Goal: Task Accomplishment & Management: Complete application form

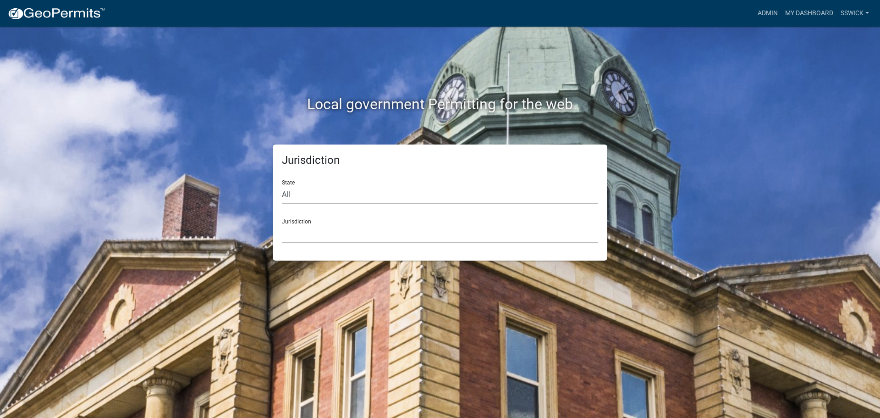
click at [300, 196] on select "All [US_STATE] [US_STATE] [US_STATE] [US_STATE] [US_STATE] [US_STATE] [US_STATE…" at bounding box center [440, 194] width 316 height 19
select select "[US_STATE]"
click at [282, 185] on select "All [US_STATE] [US_STATE] [US_STATE] [US_STATE] [US_STATE] [US_STATE] [US_STATE…" at bounding box center [440, 194] width 316 height 19
click at [302, 237] on select "City of [GEOGRAPHIC_DATA], [US_STATE] City of [GEOGRAPHIC_DATA], [US_STATE] Cit…" at bounding box center [440, 233] width 316 height 19
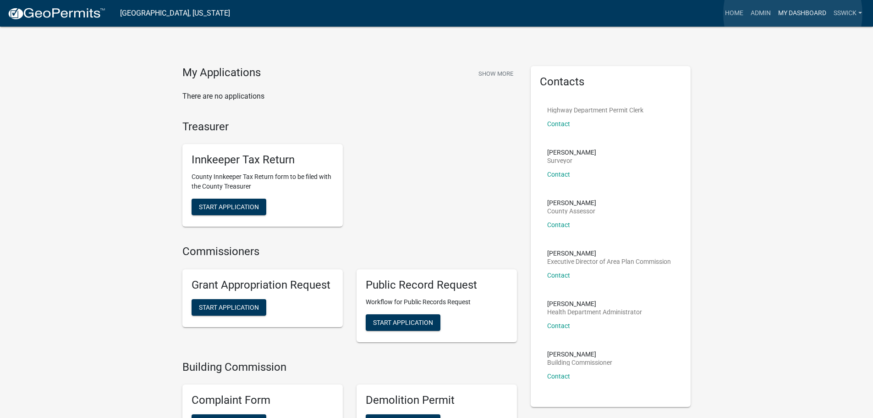
click at [793, 14] on link "My Dashboard" at bounding box center [802, 13] width 55 height 17
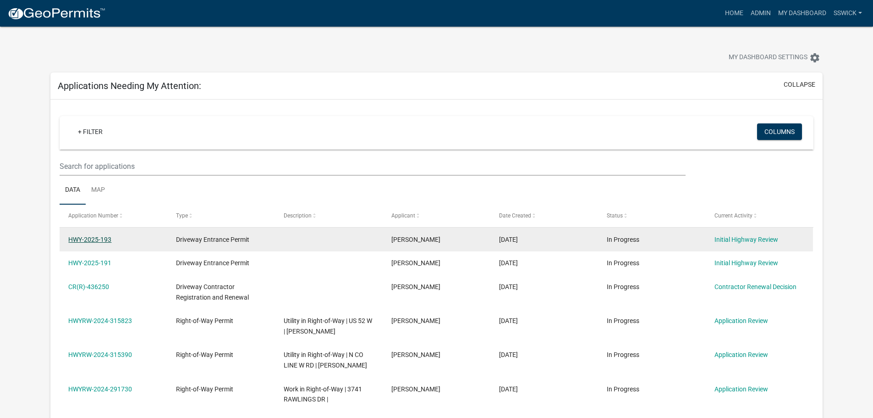
click at [87, 240] on link "HWY-2025-193" at bounding box center [89, 239] width 43 height 7
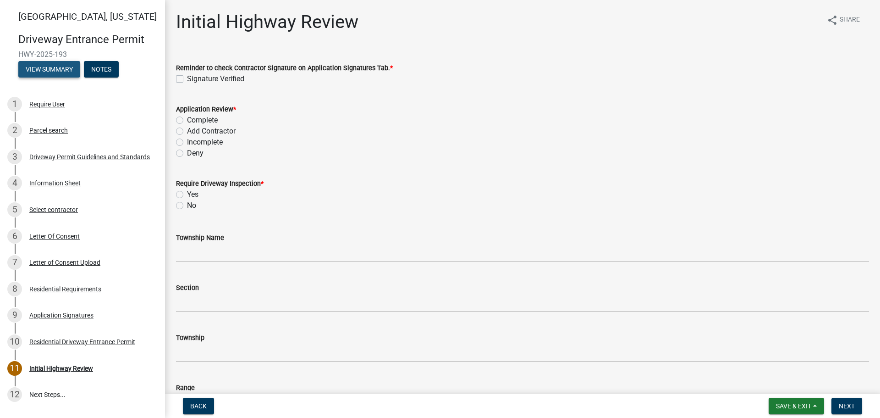
click at [56, 72] on button "View Summary" at bounding box center [49, 69] width 62 height 17
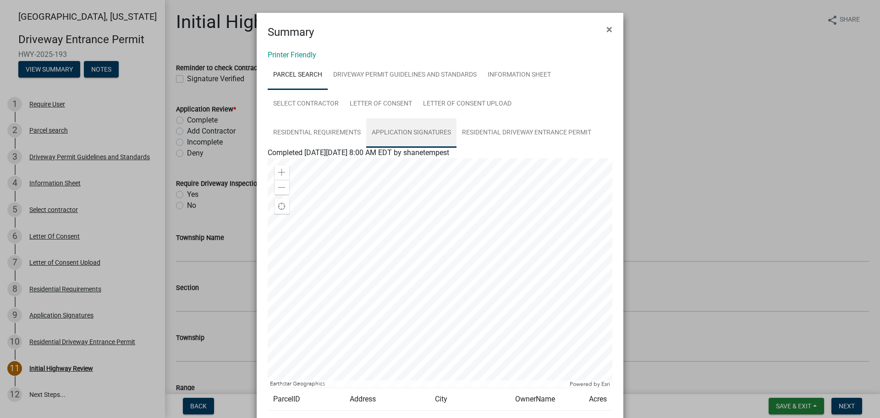
click at [403, 132] on link "Application Signatures" at bounding box center [411, 132] width 90 height 29
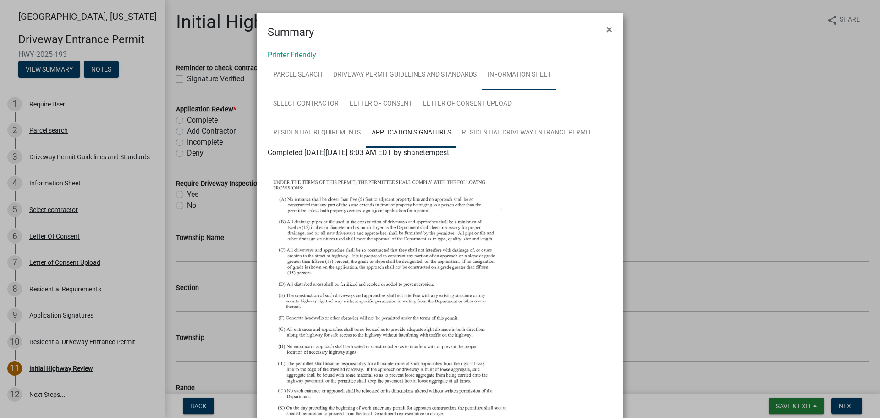
click at [509, 72] on link "Information Sheet" at bounding box center [519, 75] width 74 height 29
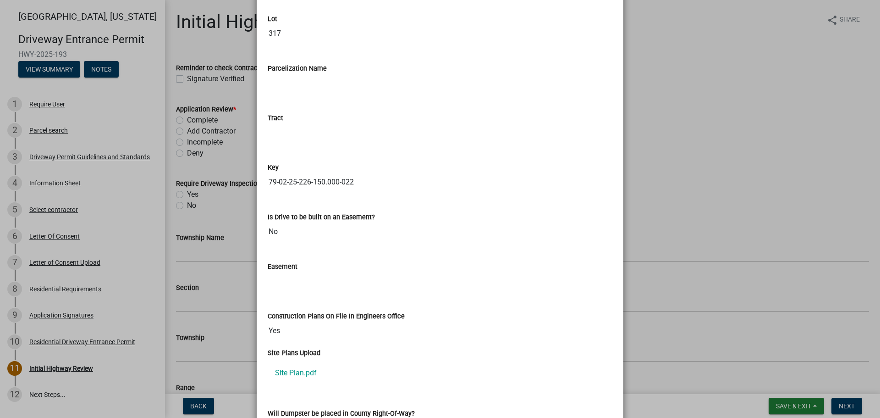
scroll to position [1287, 0]
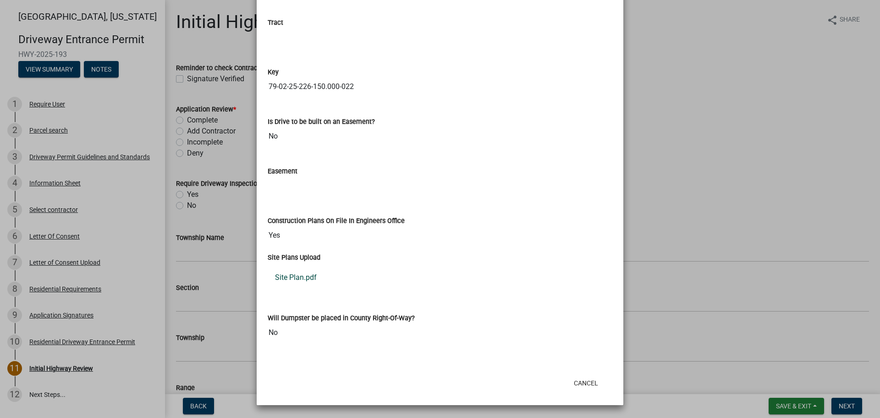
click at [305, 278] on link "Site Plan.pdf" at bounding box center [440, 277] width 345 height 22
drag, startPoint x: 588, startPoint y: 382, endPoint x: 579, endPoint y: 374, distance: 12.3
click at [588, 382] on button "Cancel" at bounding box center [586, 383] width 39 height 17
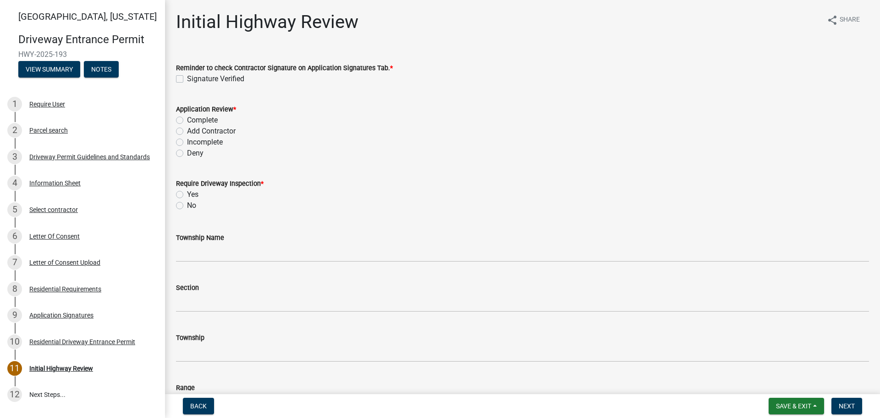
click at [176, 74] on div "Reminder to check Contractor Signature on Application Signatures Tab. * Signatu…" at bounding box center [522, 67] width 707 height 33
click at [187, 79] on label "Signature Verified" at bounding box center [215, 78] width 57 height 11
click at [187, 79] on input "Signature Verified" at bounding box center [190, 76] width 6 height 6
checkbox input "true"
click at [187, 120] on label "Complete" at bounding box center [202, 120] width 31 height 11
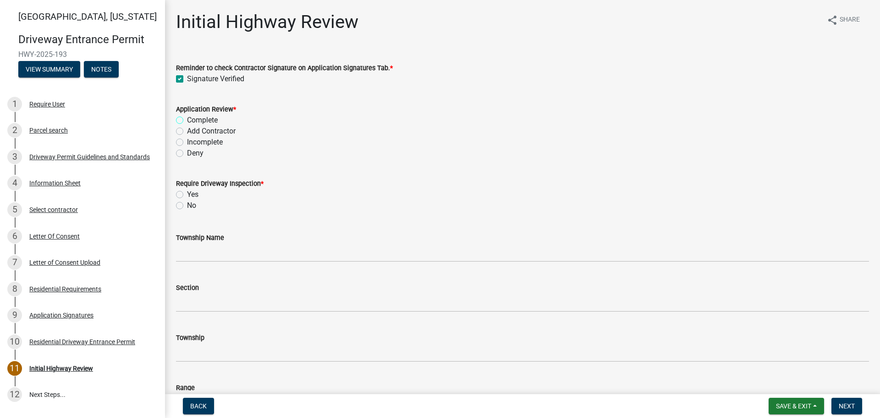
click at [187, 120] on input "Complete" at bounding box center [190, 118] width 6 height 6
radio input "true"
click at [187, 206] on label "No" at bounding box center [191, 205] width 9 height 11
click at [187, 206] on input "No" at bounding box center [190, 203] width 6 height 6
radio input "true"
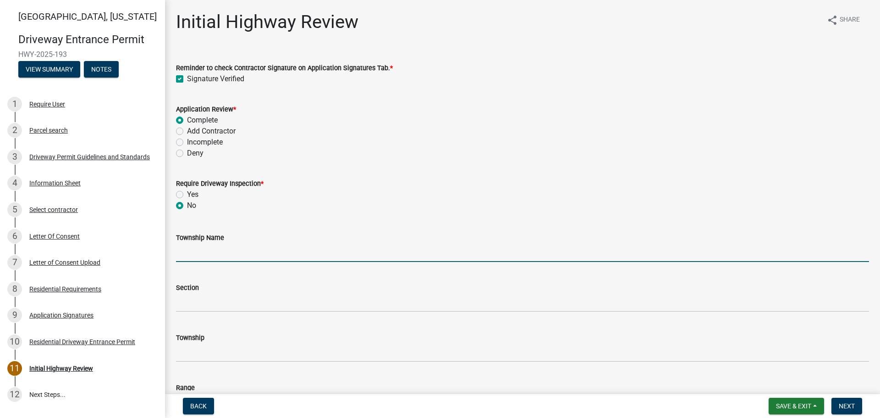
click at [201, 259] on input "Township Name" at bounding box center [522, 252] width 693 height 19
type input "Wabash"
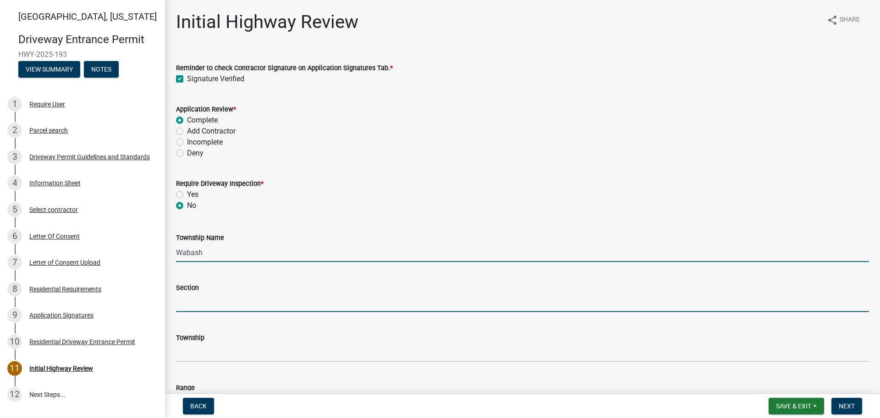
click at [220, 298] on input "Section" at bounding box center [522, 302] width 693 height 19
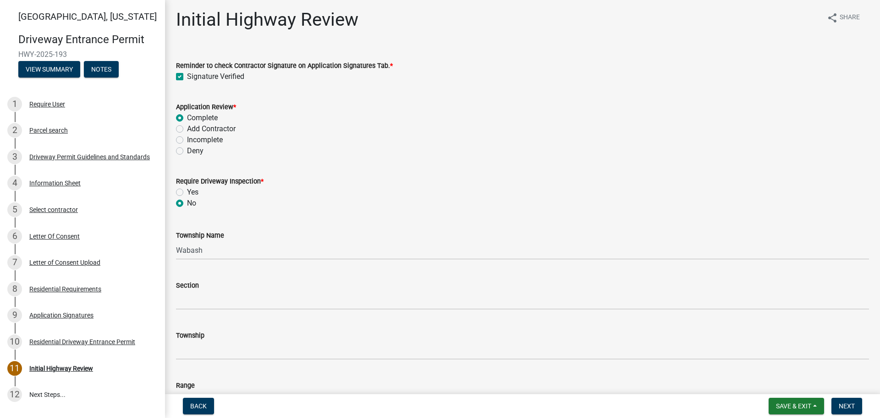
scroll to position [0, 0]
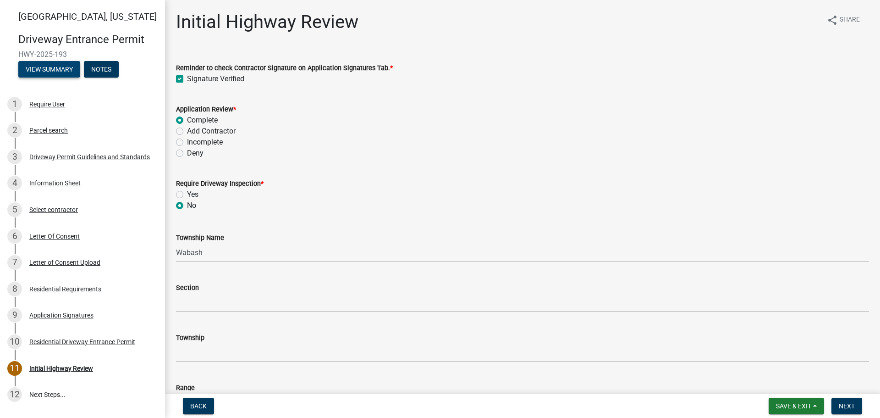
click at [35, 71] on button "View Summary" at bounding box center [49, 69] width 62 height 17
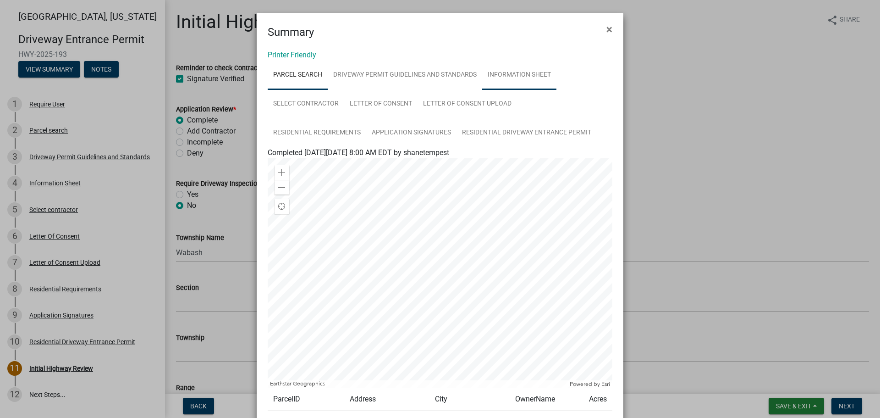
click at [527, 77] on link "Information Sheet" at bounding box center [519, 75] width 74 height 29
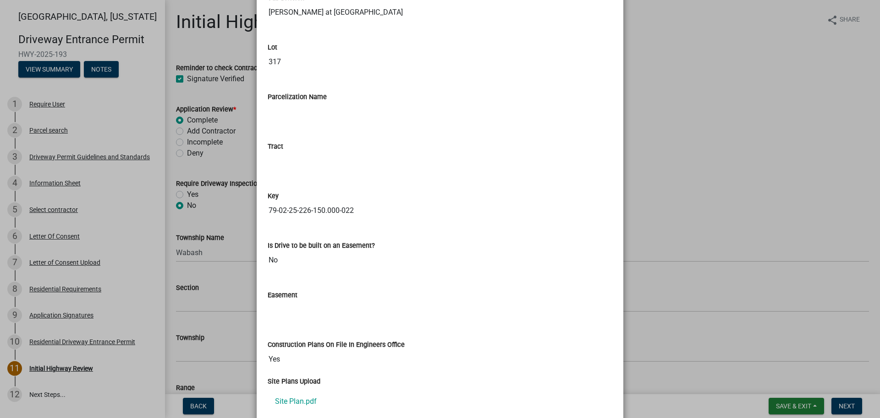
scroll to position [1287, 0]
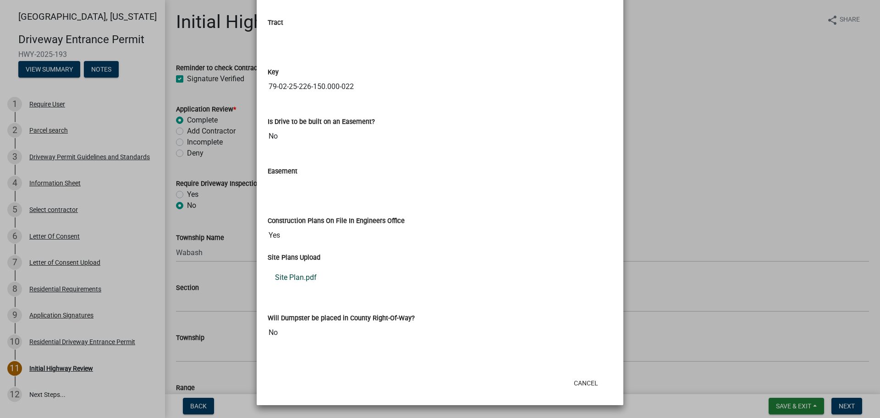
click at [298, 280] on link "Site Plan.pdf" at bounding box center [440, 277] width 345 height 22
click at [578, 381] on button "Cancel" at bounding box center [586, 383] width 39 height 17
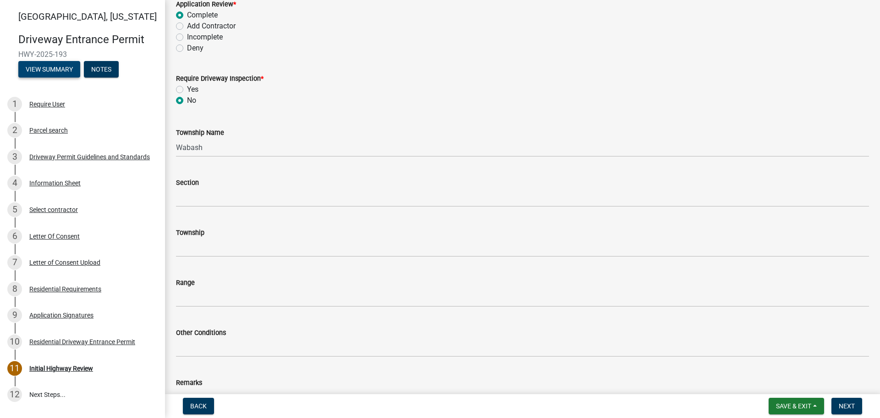
scroll to position [138, 0]
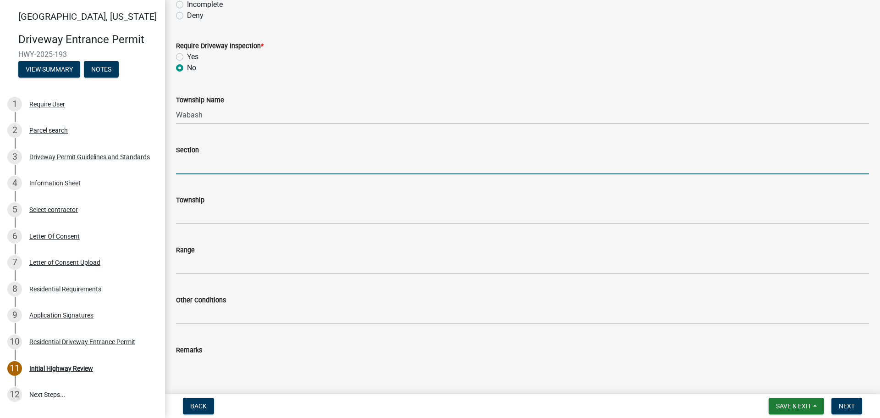
click at [213, 166] on input "Section" at bounding box center [522, 164] width 693 height 19
type input "25"
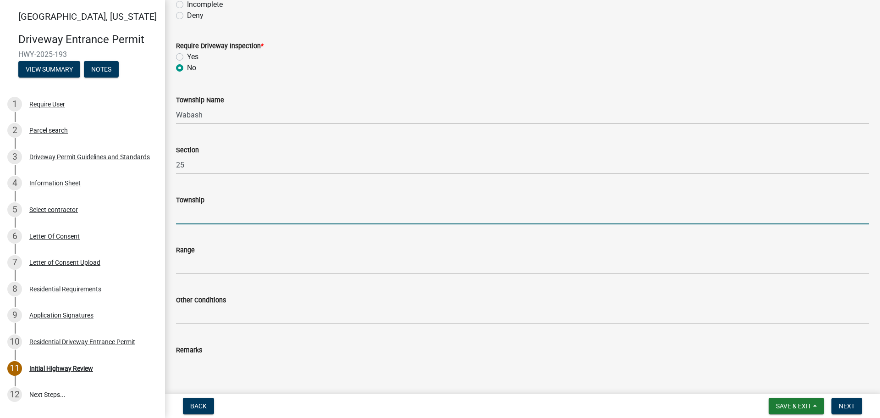
click at [209, 222] on input "Township" at bounding box center [522, 214] width 693 height 19
type input "T 24 N"
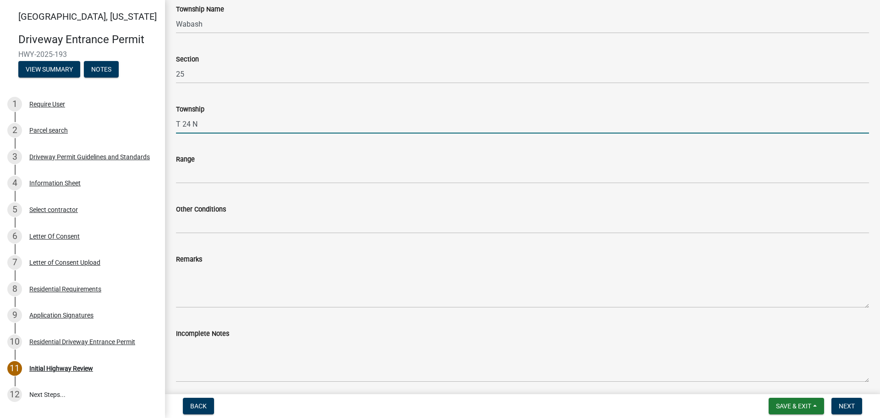
scroll to position [229, 0]
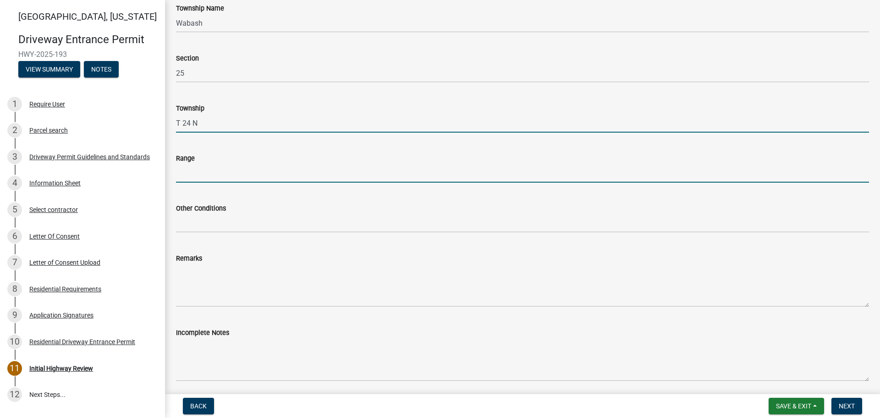
click at [201, 175] on input "Range" at bounding box center [522, 173] width 693 height 19
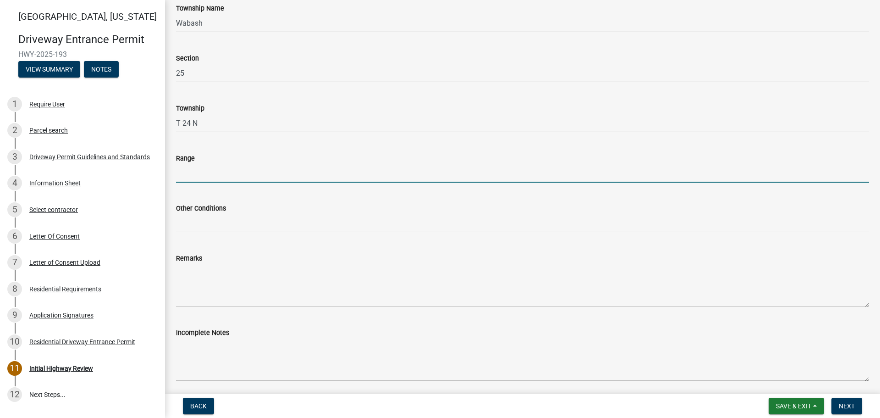
type input "R 5 W"
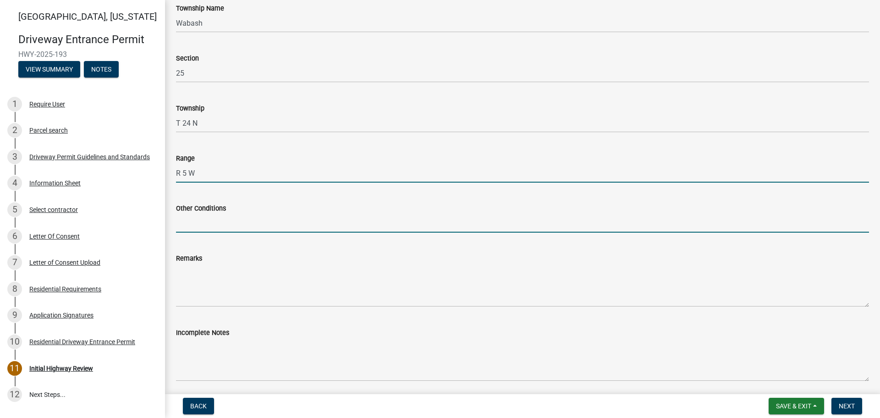
click at [224, 225] on input "Other Conditions" at bounding box center [522, 223] width 693 height 19
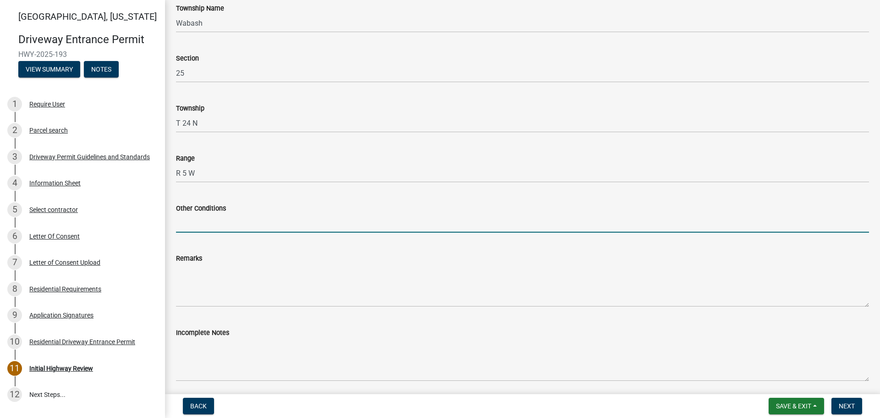
type input "17' Width, 5' Taper, 5' Sidewalk"
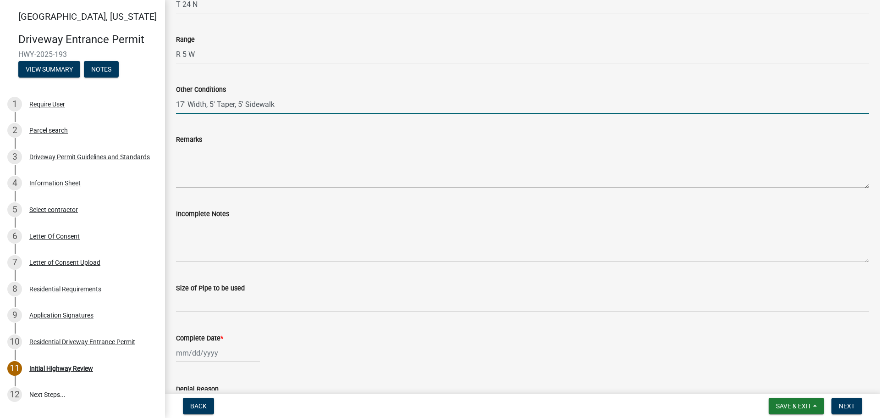
scroll to position [367, 0]
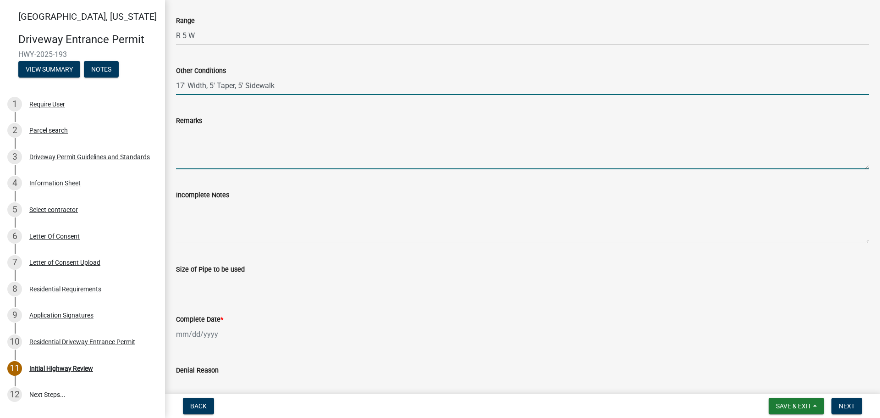
click at [232, 162] on textarea "Remarks" at bounding box center [522, 147] width 693 height 43
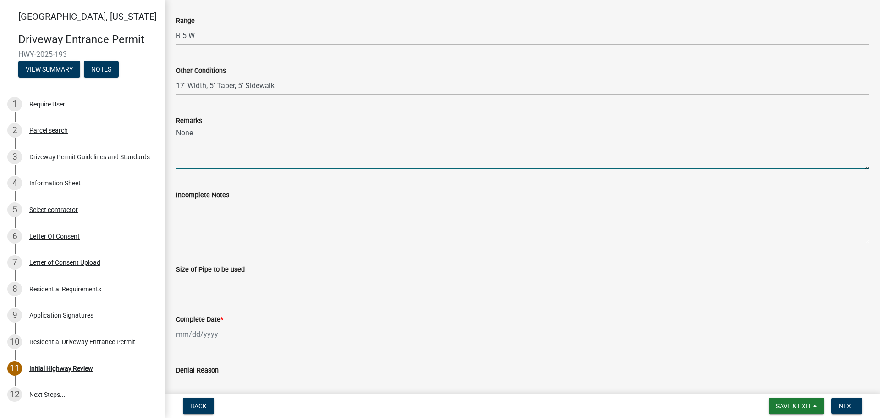
type textarea "None"
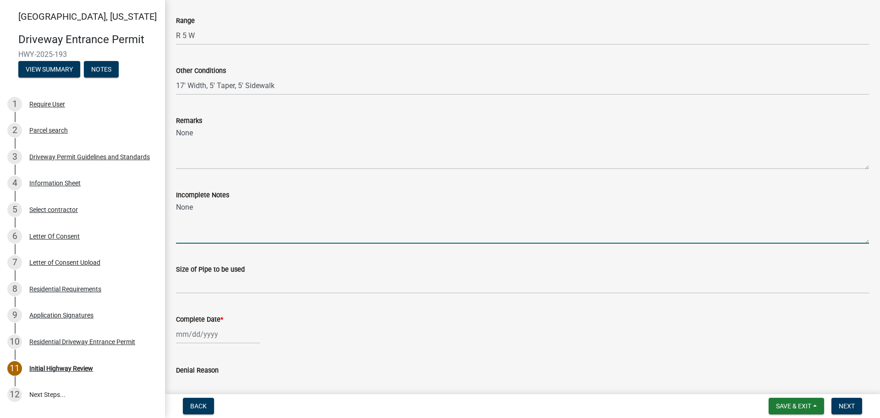
type textarea "None"
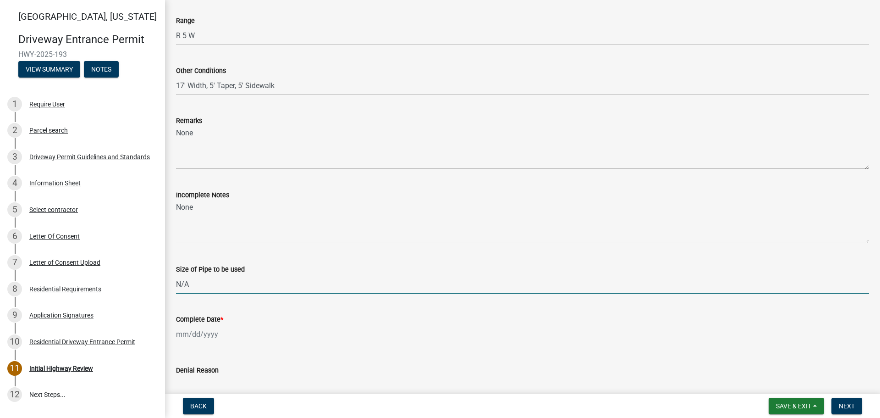
type input "N/A"
select select "8"
select select "2025"
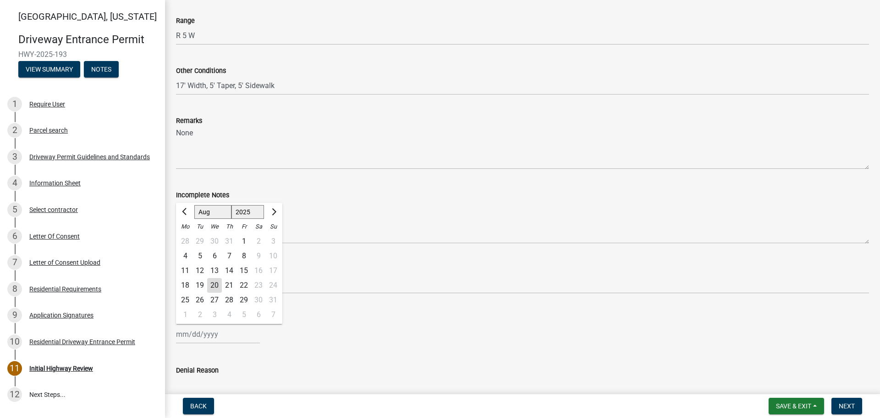
click at [213, 287] on div "20" at bounding box center [214, 285] width 15 height 15
type input "[DATE]"
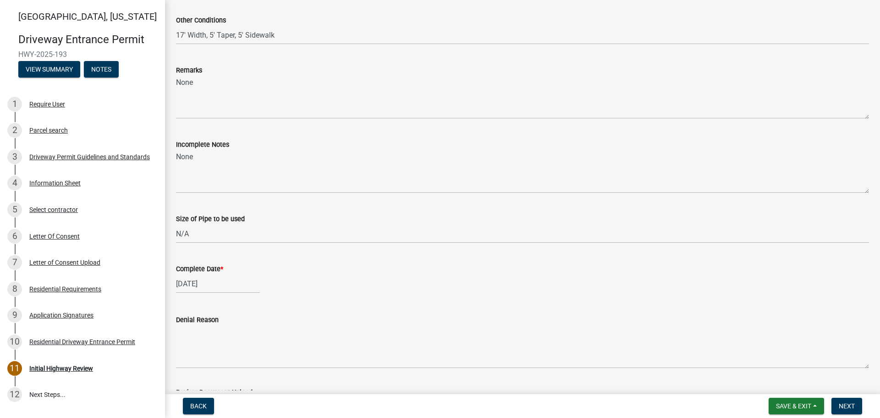
scroll to position [504, 0]
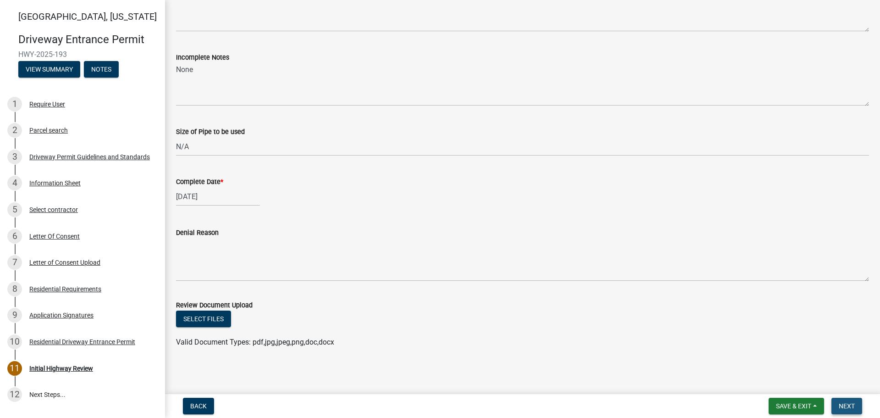
click at [850, 406] on span "Next" at bounding box center [847, 405] width 16 height 7
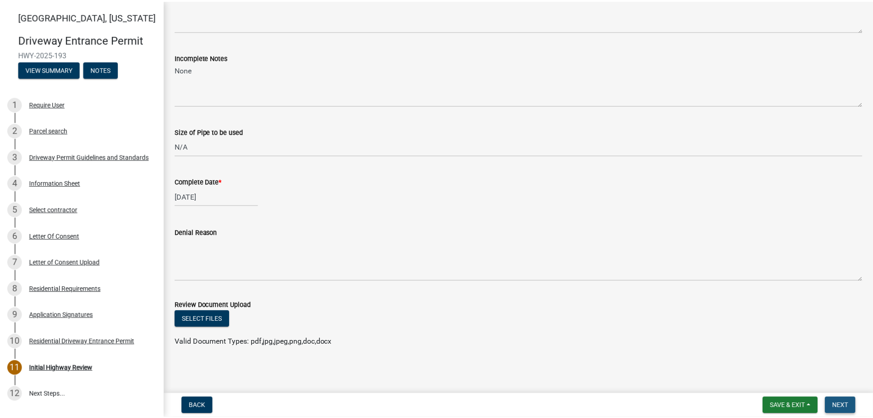
scroll to position [0, 0]
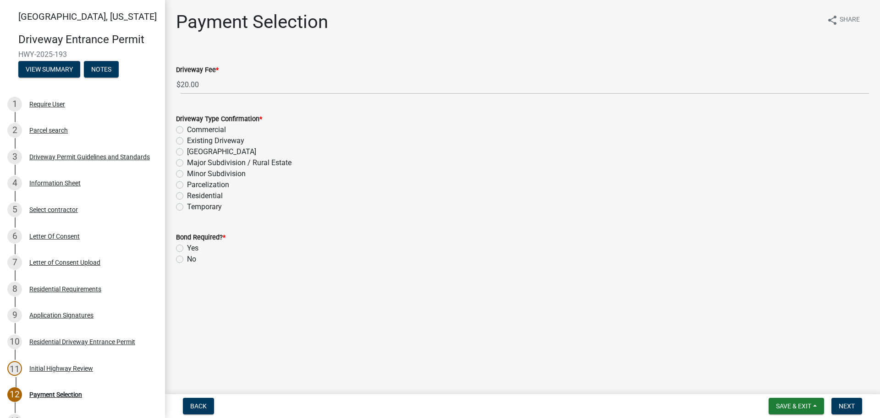
click at [187, 197] on label "Residential" at bounding box center [205, 195] width 36 height 11
click at [187, 196] on input "Residential" at bounding box center [190, 193] width 6 height 6
radio input "true"
click at [187, 261] on label "No" at bounding box center [191, 259] width 9 height 11
click at [187, 259] on input "No" at bounding box center [190, 257] width 6 height 6
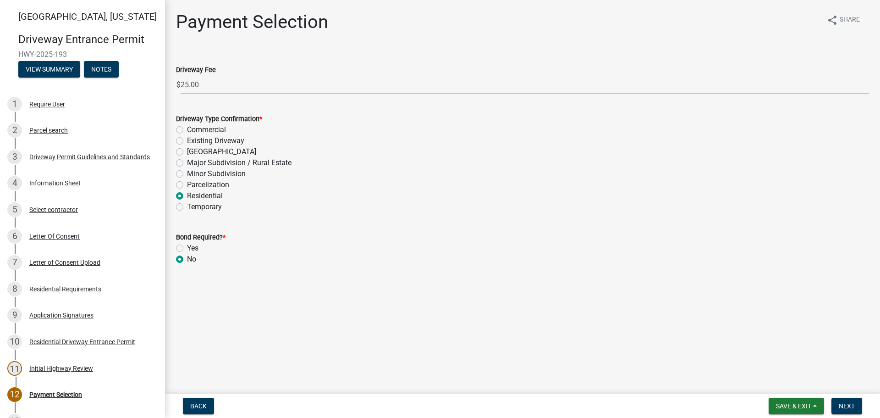
radio input "true"
click at [855, 410] on button "Next" at bounding box center [847, 405] width 31 height 17
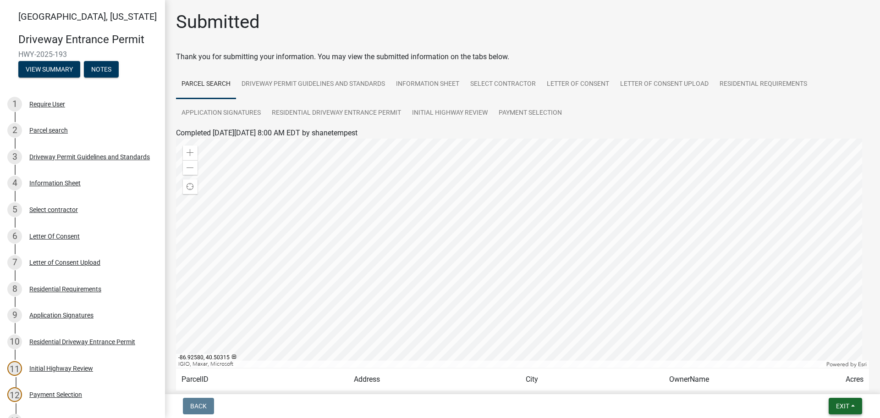
click at [839, 409] on span "Exit" at bounding box center [842, 405] width 13 height 7
click at [823, 388] on button "Save & Exit" at bounding box center [825, 382] width 73 height 22
